Goal: Book appointment/travel/reservation

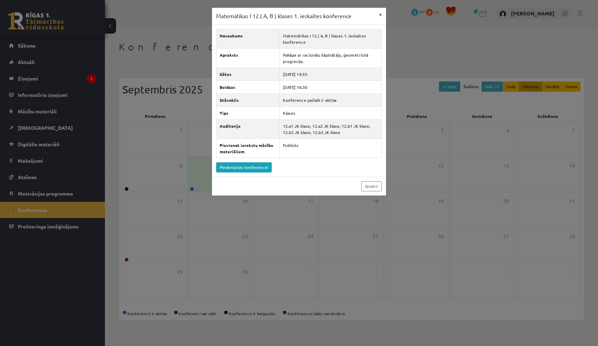
click at [381, 15] on button "×" at bounding box center [380, 14] width 11 height 13
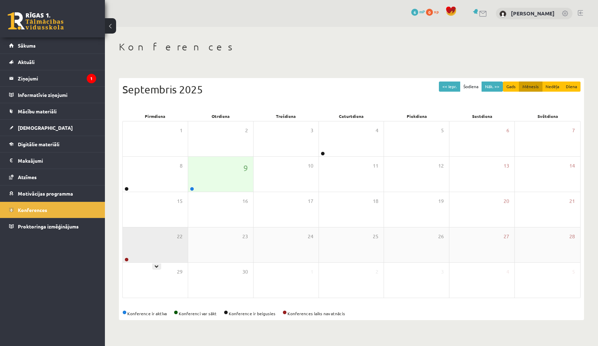
click at [159, 253] on div "22" at bounding box center [155, 244] width 65 height 35
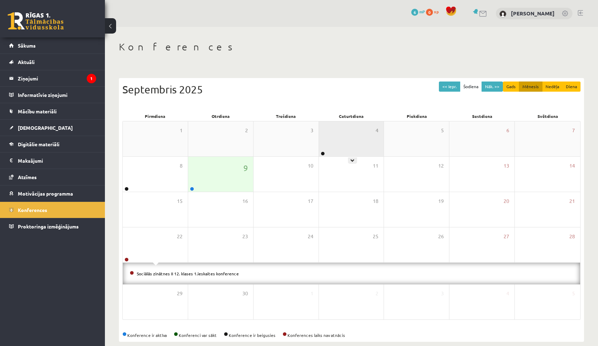
click at [346, 147] on div "4" at bounding box center [351, 138] width 65 height 35
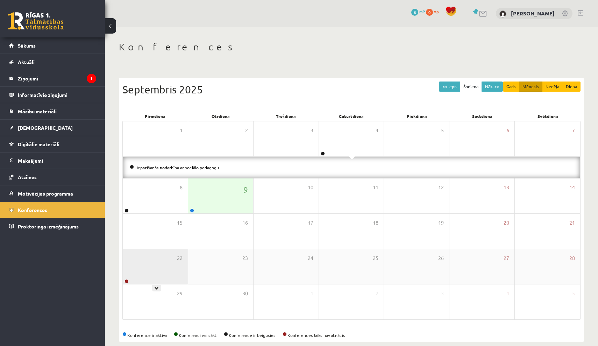
click at [177, 261] on div "22" at bounding box center [155, 266] width 65 height 35
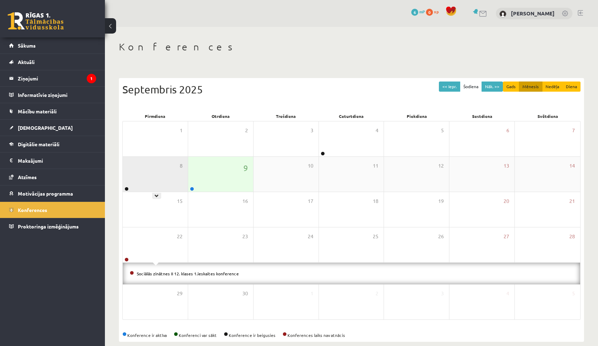
click at [175, 173] on div "8" at bounding box center [155, 174] width 65 height 35
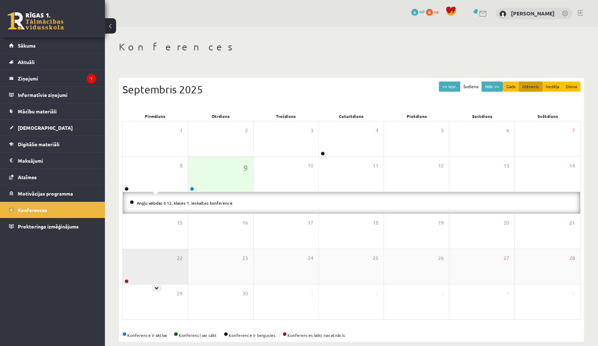
click at [154, 283] on div "22" at bounding box center [155, 266] width 65 height 35
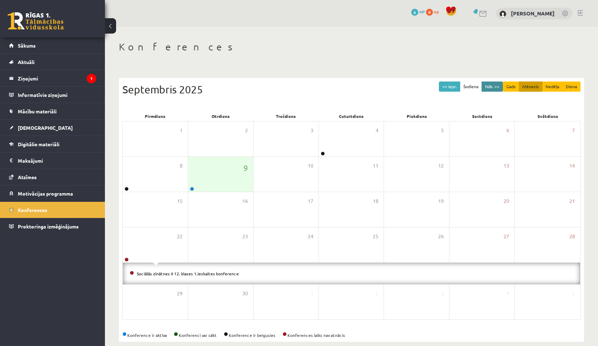
click at [497, 84] on button "Nāk. >>" at bounding box center [492, 86] width 21 height 10
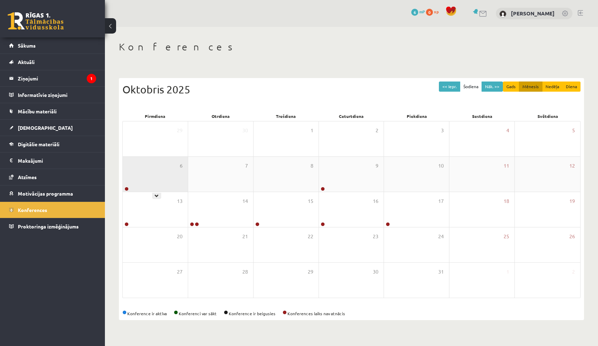
click at [139, 169] on div "6" at bounding box center [155, 174] width 65 height 35
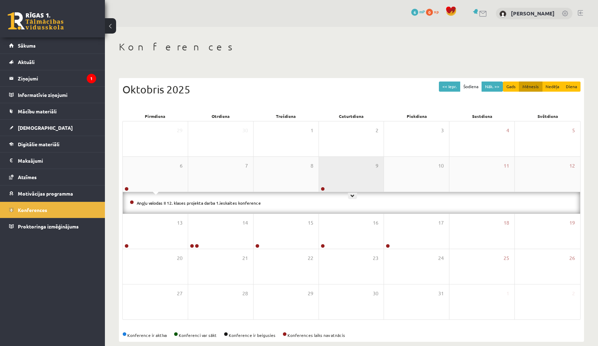
click at [347, 164] on div "9" at bounding box center [351, 174] width 65 height 35
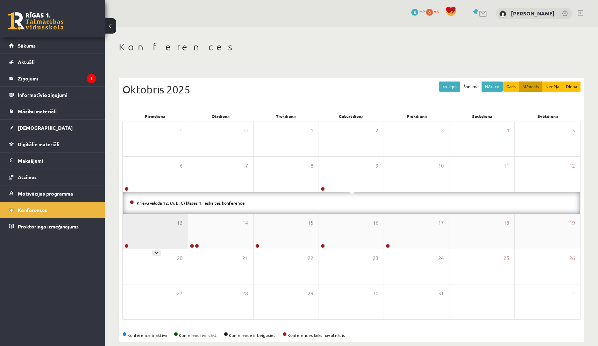
click at [175, 214] on div "13" at bounding box center [155, 231] width 65 height 35
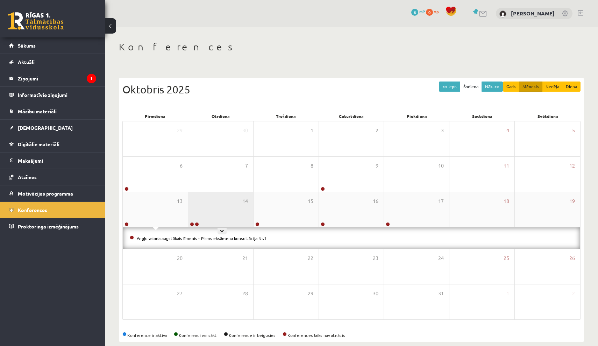
click at [223, 209] on div "14" at bounding box center [220, 209] width 65 height 35
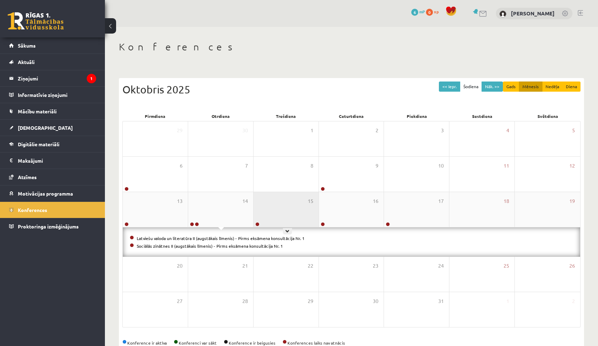
click at [286, 206] on div "15" at bounding box center [286, 209] width 65 height 35
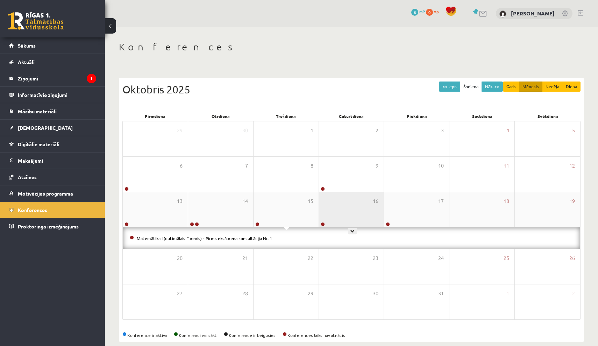
click at [354, 210] on div "16" at bounding box center [351, 209] width 65 height 35
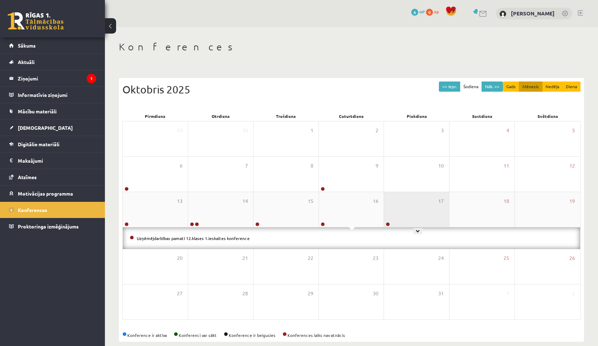
click at [386, 211] on div "17" at bounding box center [416, 209] width 65 height 35
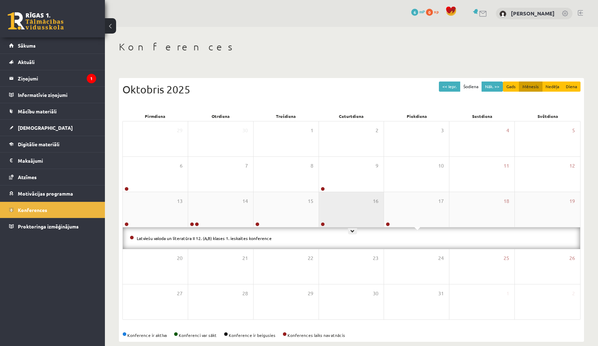
click at [354, 209] on div "16" at bounding box center [351, 209] width 65 height 35
click at [492, 87] on button "Nāk. >>" at bounding box center [492, 86] width 21 height 10
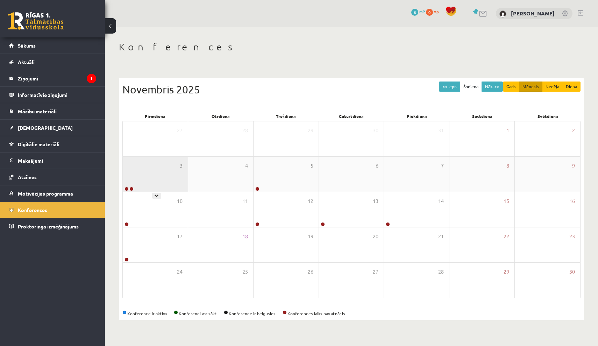
click at [172, 167] on div "3" at bounding box center [155, 174] width 65 height 35
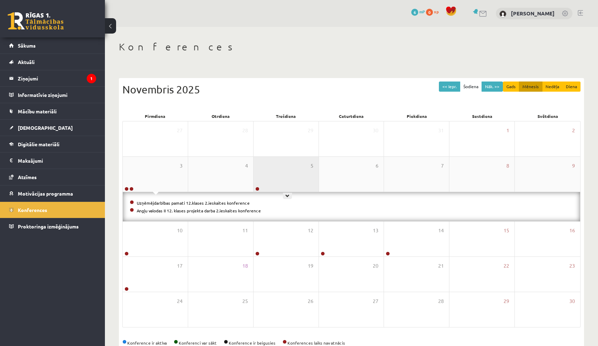
click at [269, 168] on div "5" at bounding box center [286, 174] width 65 height 35
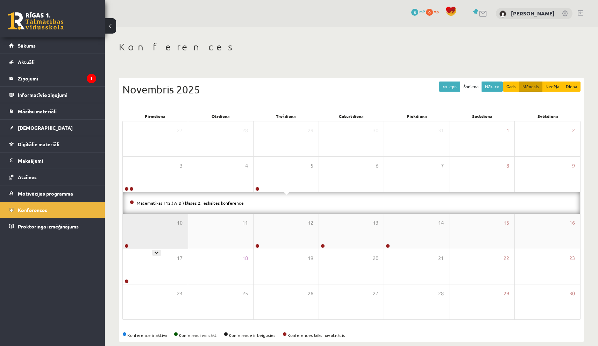
click at [172, 219] on div "10" at bounding box center [155, 231] width 65 height 35
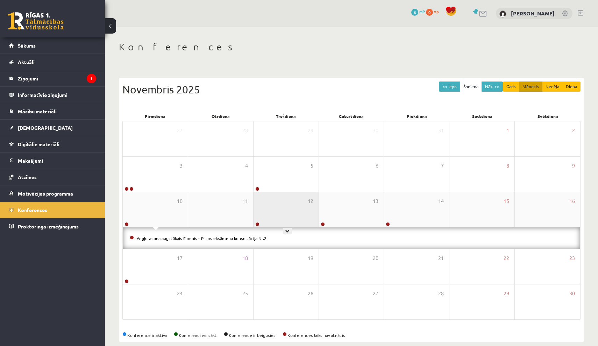
click at [276, 220] on div "12" at bounding box center [286, 209] width 65 height 35
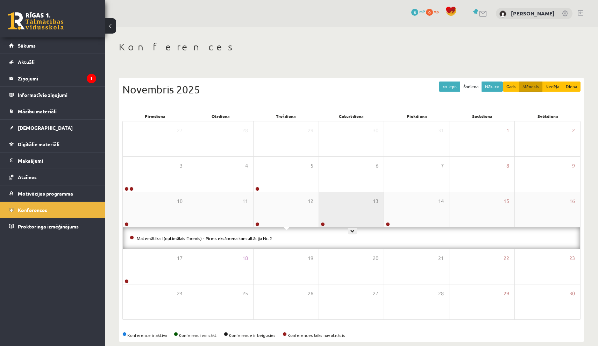
click at [356, 201] on div "13" at bounding box center [351, 209] width 65 height 35
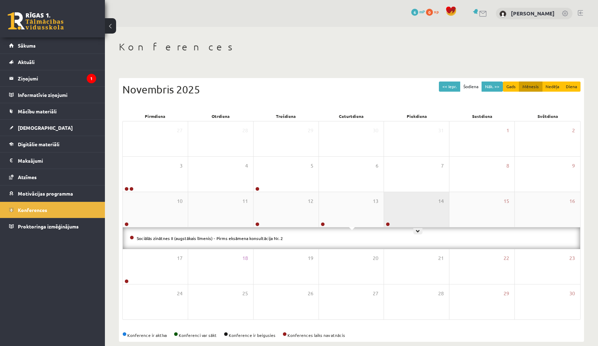
click at [402, 205] on div "14" at bounding box center [416, 209] width 65 height 35
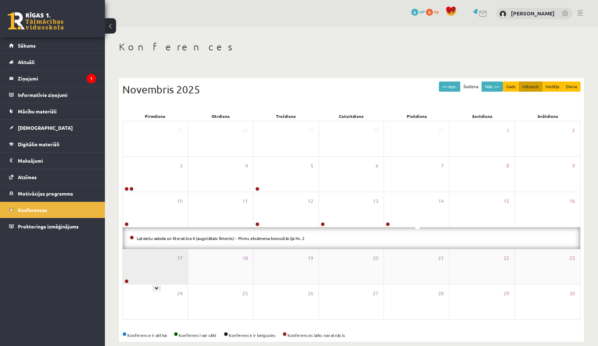
click at [179, 267] on div "17" at bounding box center [155, 266] width 65 height 35
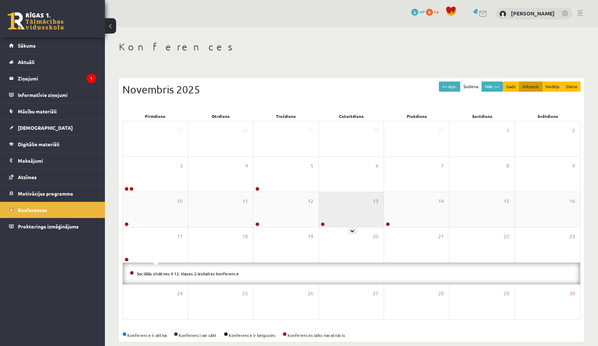
click at [360, 207] on div "13" at bounding box center [351, 209] width 65 height 35
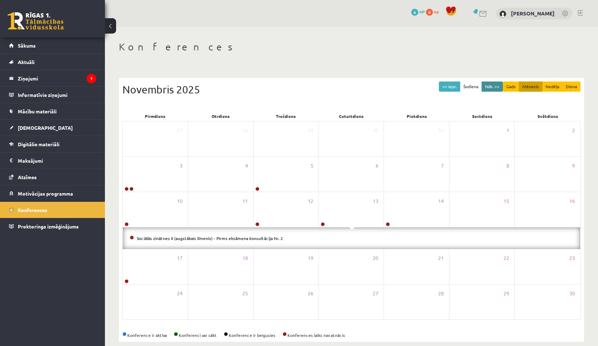
click at [490, 90] on button "Nāk. >>" at bounding box center [492, 86] width 21 height 10
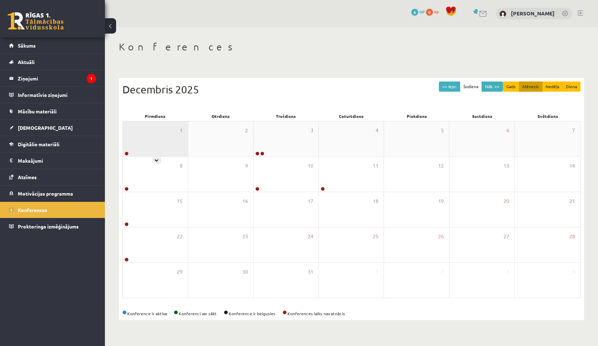
click at [160, 138] on div "1" at bounding box center [155, 138] width 65 height 35
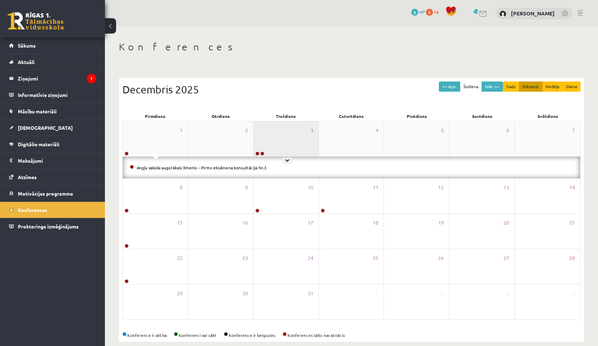
click at [281, 144] on div "3" at bounding box center [286, 138] width 65 height 35
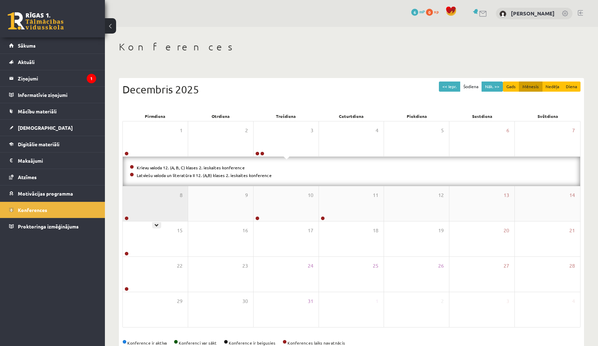
click at [154, 196] on div "8" at bounding box center [155, 203] width 65 height 35
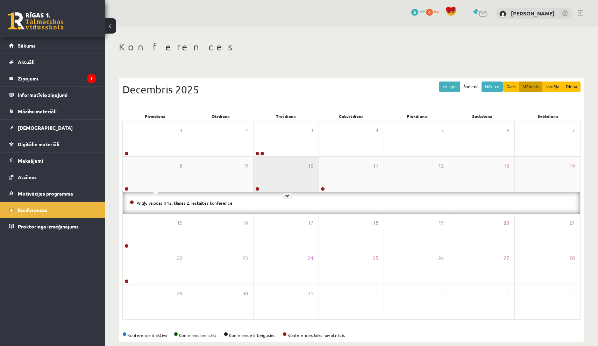
click at [299, 178] on div "10" at bounding box center [286, 174] width 65 height 35
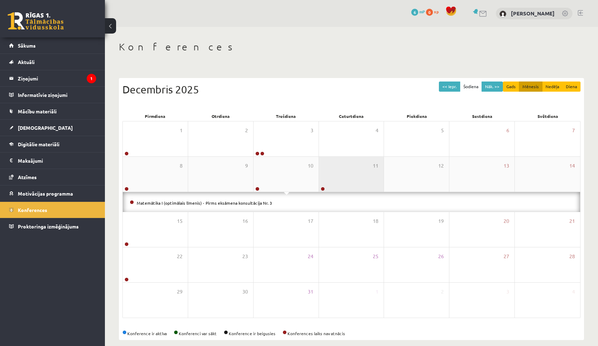
click at [346, 178] on div "11" at bounding box center [351, 174] width 65 height 35
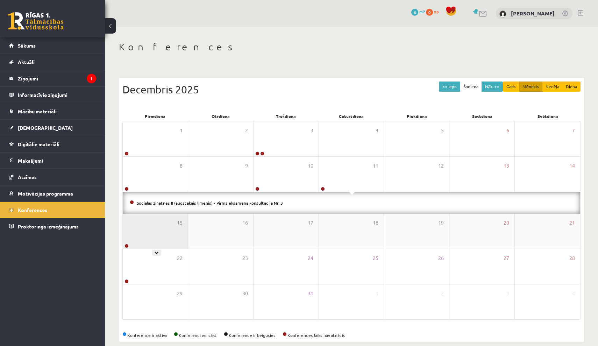
click at [150, 227] on div "15" at bounding box center [155, 231] width 65 height 35
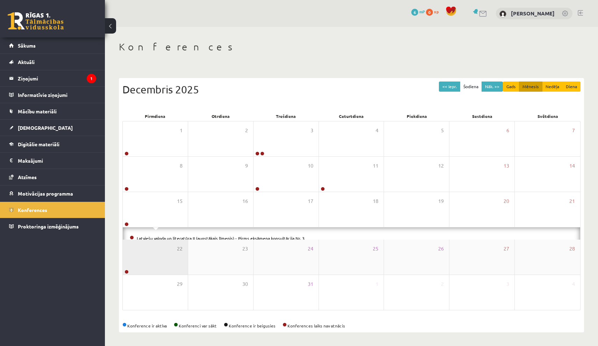
click at [153, 261] on div "22" at bounding box center [155, 257] width 65 height 35
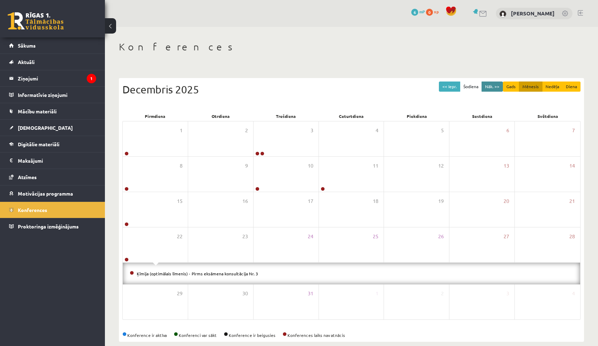
click at [491, 87] on button "Nāk. >>" at bounding box center [492, 86] width 21 height 10
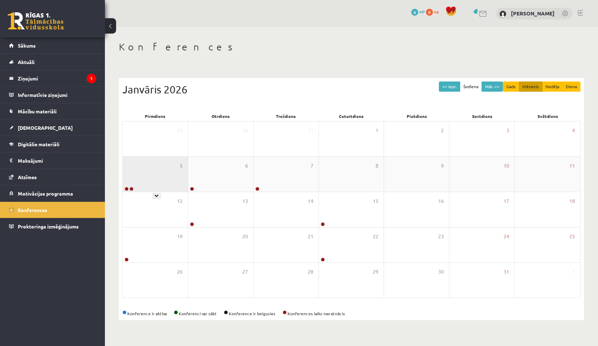
click at [170, 169] on div "5" at bounding box center [155, 174] width 65 height 35
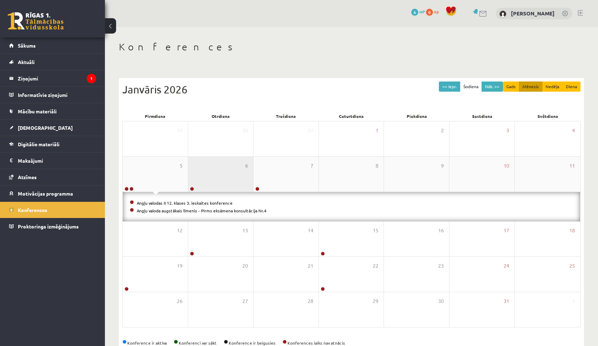
click at [224, 169] on div "6" at bounding box center [220, 174] width 65 height 35
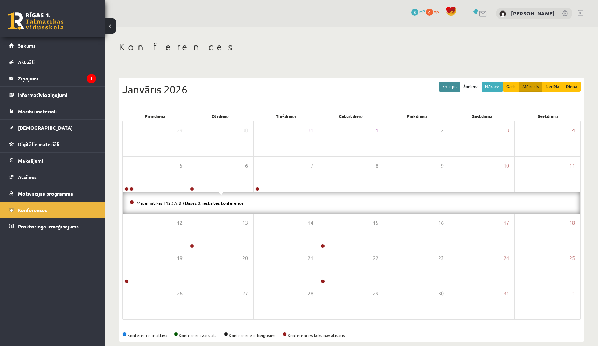
click at [455, 88] on button "<< Iepr." at bounding box center [449, 86] width 21 height 10
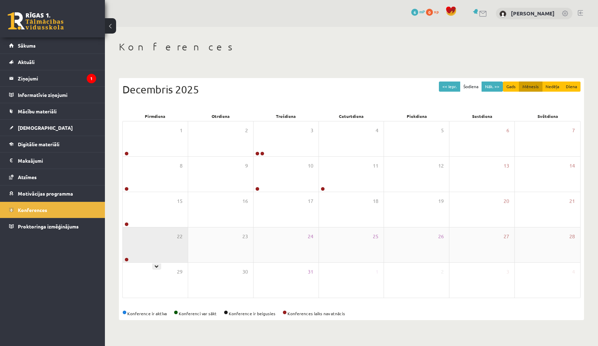
click at [163, 245] on div "22" at bounding box center [155, 244] width 65 height 35
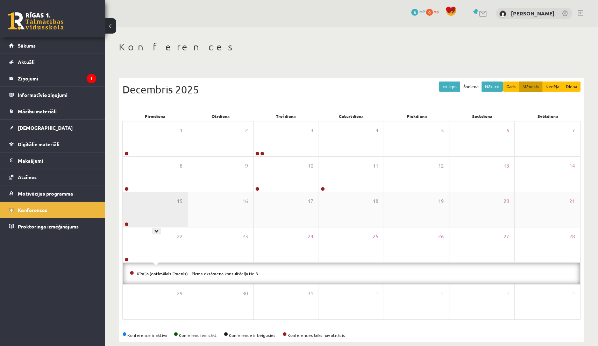
click at [159, 209] on div "15" at bounding box center [155, 209] width 65 height 35
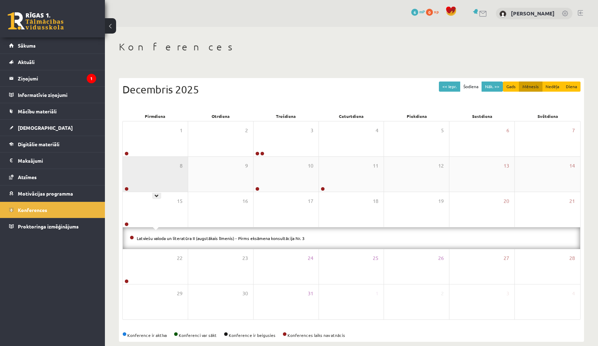
click at [182, 174] on div "8" at bounding box center [155, 174] width 65 height 35
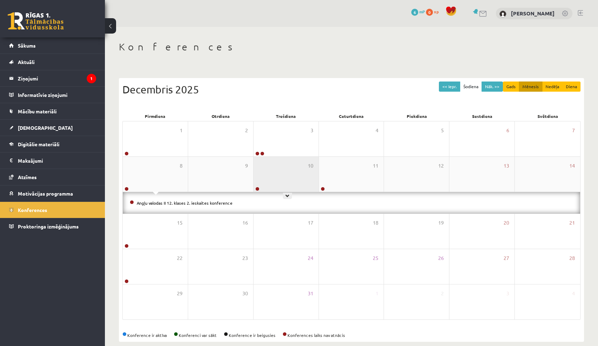
click at [286, 169] on div "10" at bounding box center [286, 174] width 65 height 35
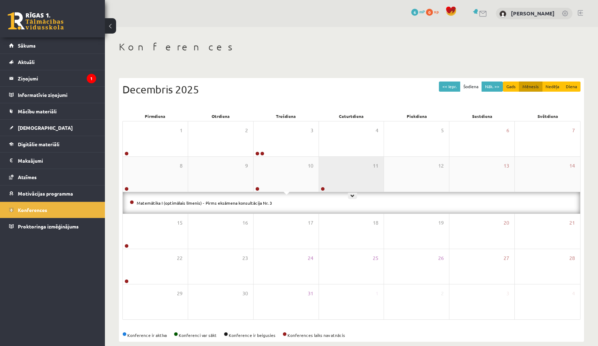
click at [346, 168] on div "11" at bounding box center [351, 174] width 65 height 35
click at [494, 86] on button "Nāk. >>" at bounding box center [492, 86] width 21 height 10
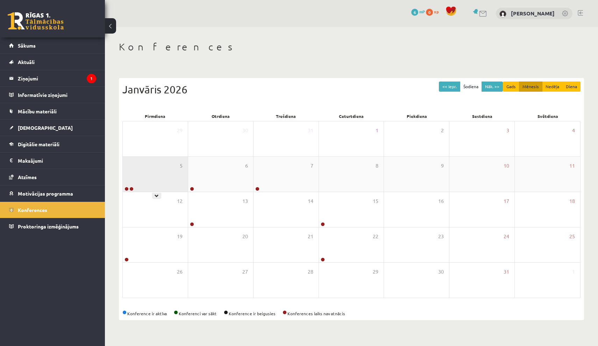
click at [168, 169] on div "5" at bounding box center [155, 174] width 65 height 35
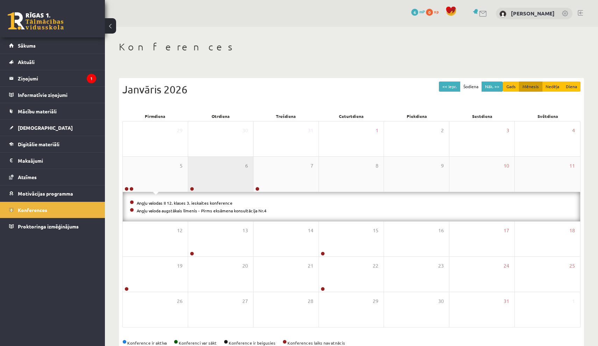
click at [223, 173] on div "6" at bounding box center [220, 174] width 65 height 35
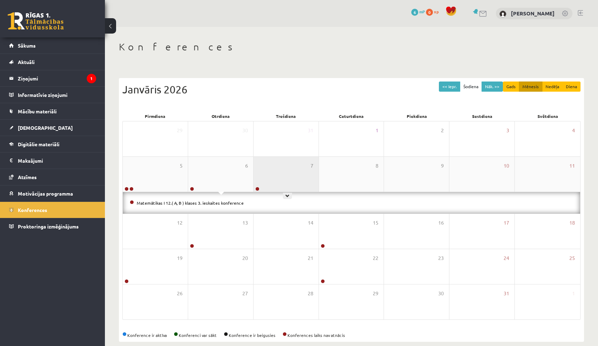
click at [298, 171] on div "7" at bounding box center [286, 174] width 65 height 35
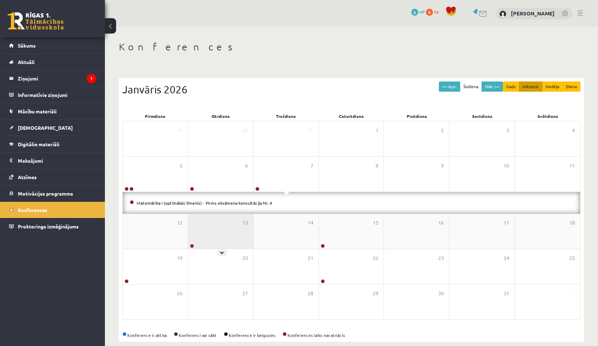
click at [241, 215] on div "13" at bounding box center [220, 231] width 65 height 35
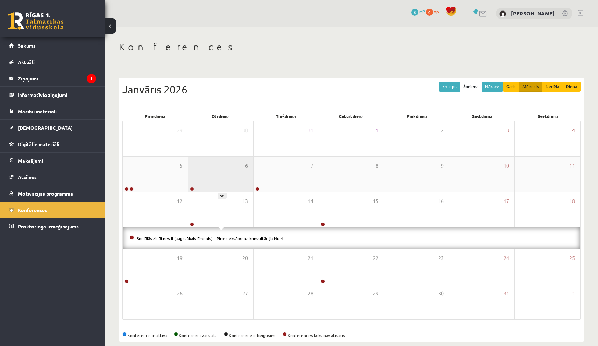
click at [220, 173] on div "6" at bounding box center [220, 174] width 65 height 35
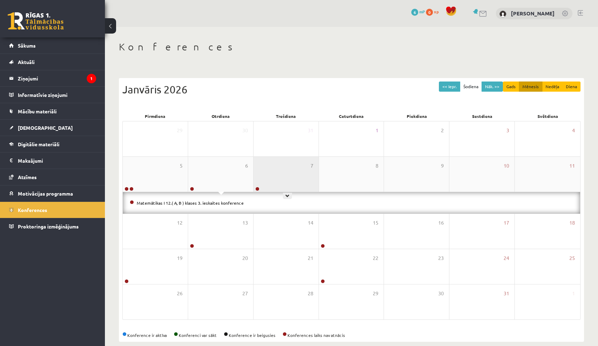
click at [284, 171] on div "7" at bounding box center [286, 174] width 65 height 35
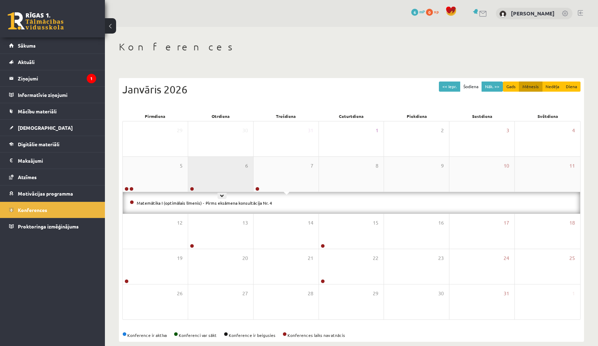
click at [234, 165] on div "6" at bounding box center [220, 174] width 65 height 35
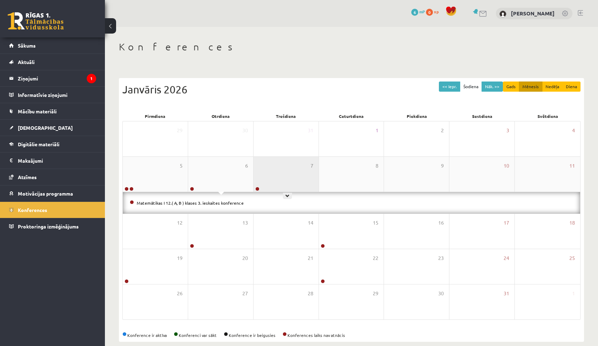
click at [274, 176] on div "7" at bounding box center [286, 174] width 65 height 35
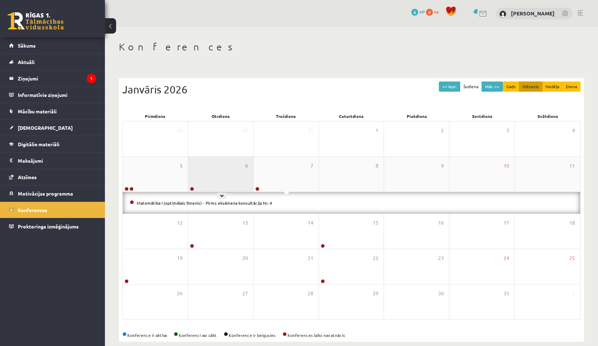
click at [223, 172] on div "6" at bounding box center [220, 174] width 65 height 35
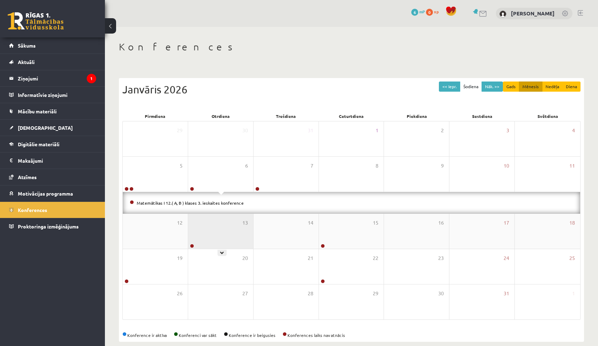
click at [228, 217] on div "13" at bounding box center [220, 231] width 65 height 35
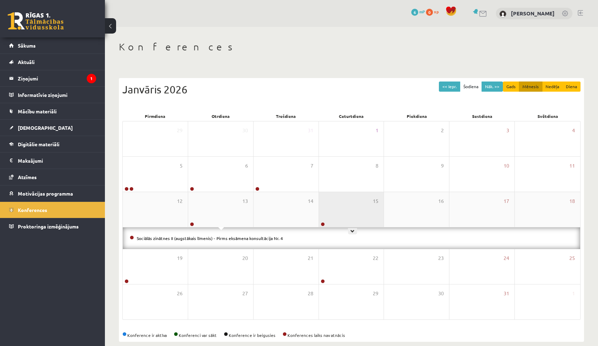
click at [340, 222] on div "15" at bounding box center [351, 209] width 65 height 35
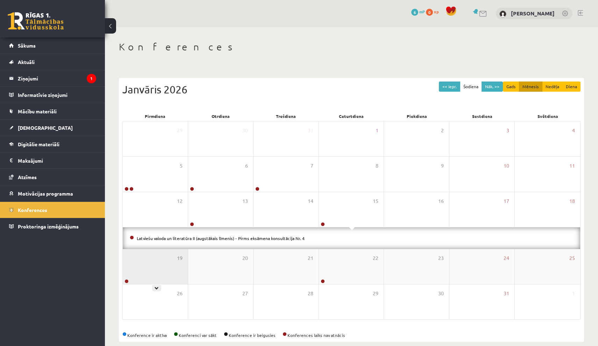
click at [147, 271] on div "19" at bounding box center [155, 266] width 65 height 35
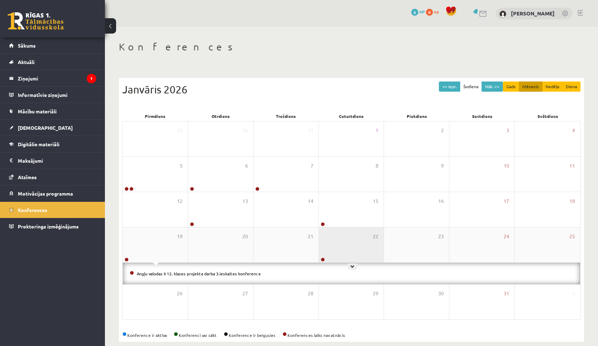
click at [371, 259] on div "22" at bounding box center [351, 244] width 65 height 35
click at [453, 88] on button "<< Iepr." at bounding box center [449, 86] width 21 height 10
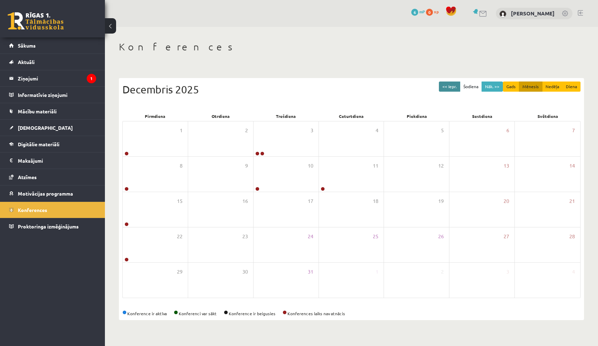
click at [453, 88] on button "<< Iepr." at bounding box center [449, 86] width 21 height 10
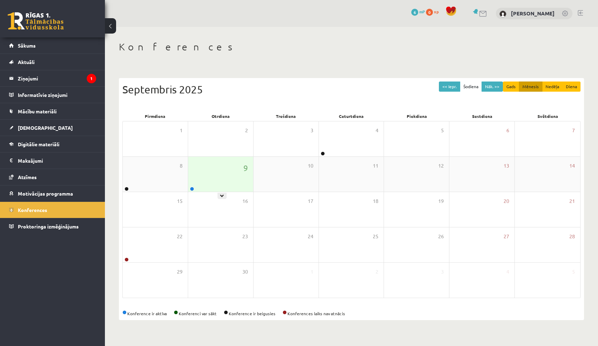
click at [196, 180] on div "9" at bounding box center [220, 174] width 65 height 35
